Goal: Transaction & Acquisition: Obtain resource

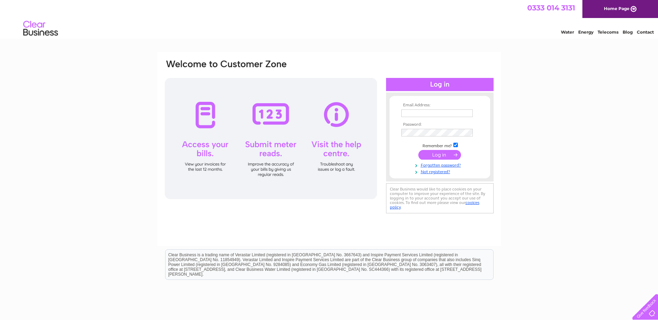
type input "[PERSON_NAME][EMAIL_ADDRESS][DOMAIN_NAME]"
click at [448, 153] on input "submit" at bounding box center [439, 155] width 43 height 10
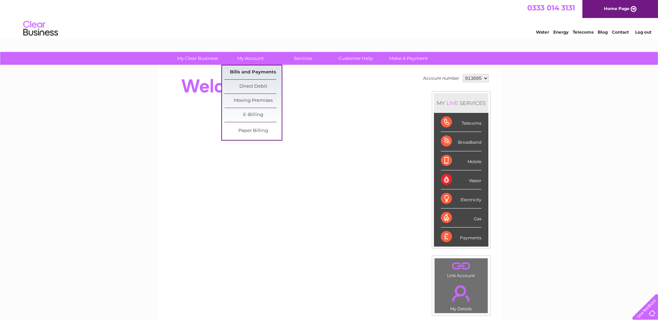
click at [239, 72] on link "Bills and Payments" at bounding box center [252, 73] width 57 height 14
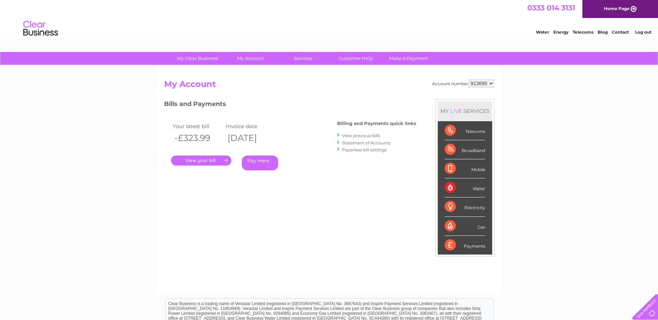
click at [491, 84] on select "913695 927547 941599" at bounding box center [481, 83] width 26 height 8
select select "941599"
click at [468, 79] on select "913695 927547 941599" at bounding box center [481, 83] width 26 height 8
click at [181, 163] on link "." at bounding box center [201, 161] width 60 height 10
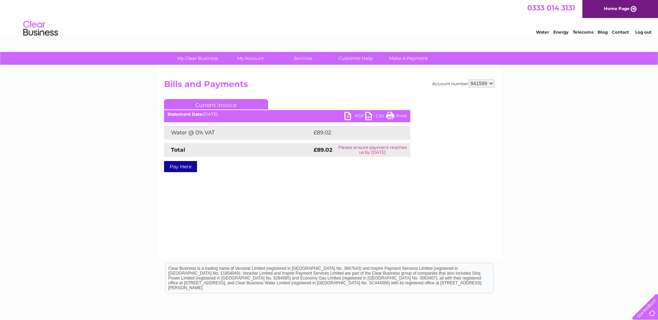
click at [353, 114] on link "PDF" at bounding box center [354, 117] width 21 height 10
drag, startPoint x: 131, startPoint y: 159, endPoint x: 288, endPoint y: 66, distance: 183.1
click at [131, 159] on div "My Clear Business Login Details My Details My Preferences Link Account My Accou…" at bounding box center [329, 215] width 658 height 326
click at [645, 32] on link "Log out" at bounding box center [643, 31] width 16 height 5
